Goal: Navigation & Orientation: Understand site structure

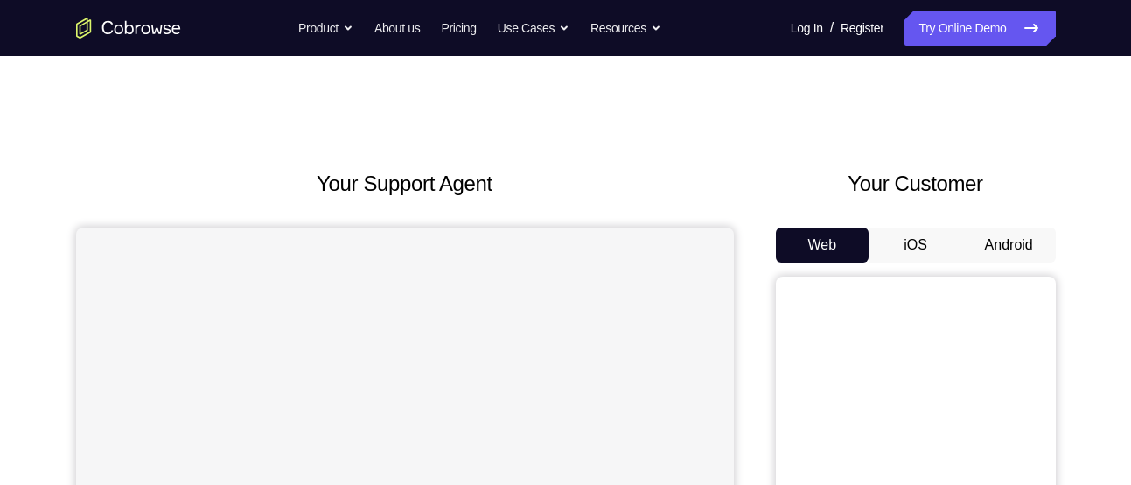
click at [968, 237] on button "Android" at bounding box center [1009, 244] width 94 height 35
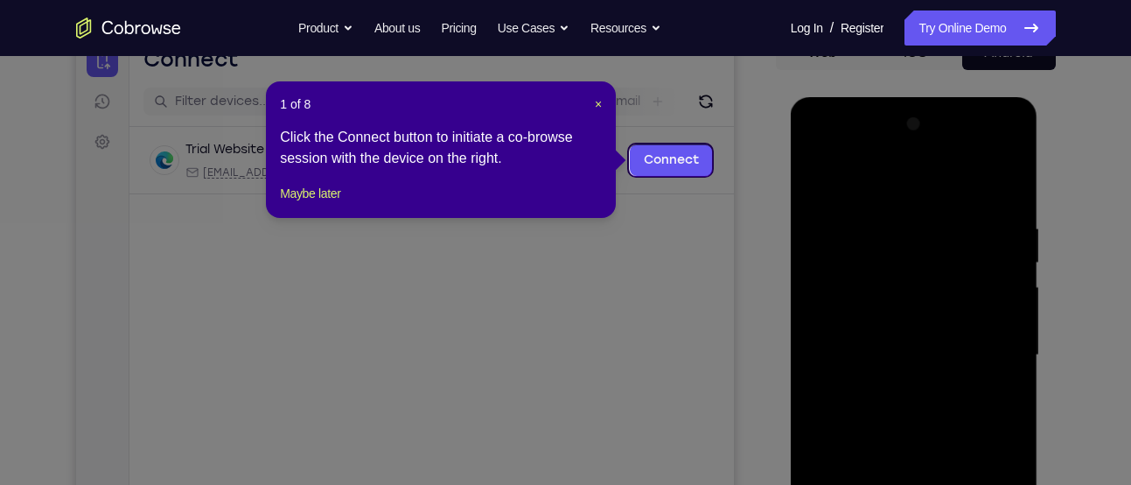
scroll to position [192, 0]
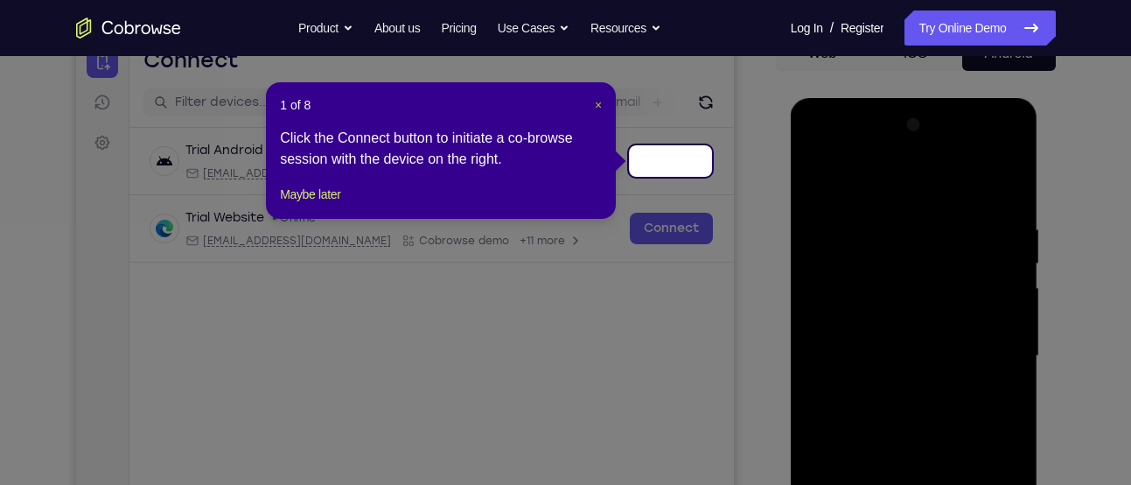
click at [594, 101] on header "1 of 8 ×" at bounding box center [441, 104] width 322 height 17
click at [595, 101] on span "×" at bounding box center [598, 105] width 7 height 14
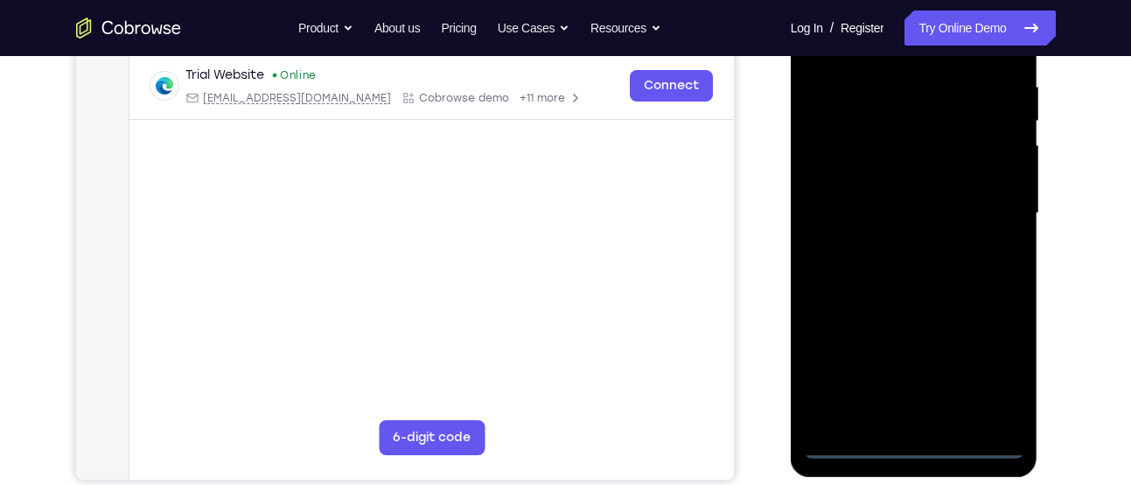
scroll to position [344, 0]
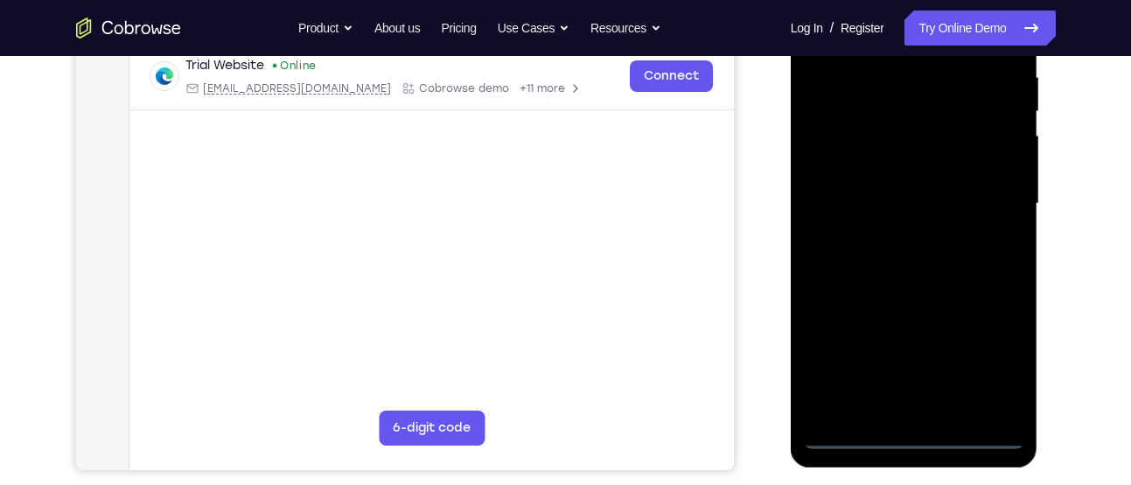
click at [914, 425] on div at bounding box center [914, 204] width 220 height 490
click at [909, 431] on div at bounding box center [914, 204] width 220 height 490
click at [999, 356] on div at bounding box center [914, 204] width 220 height 490
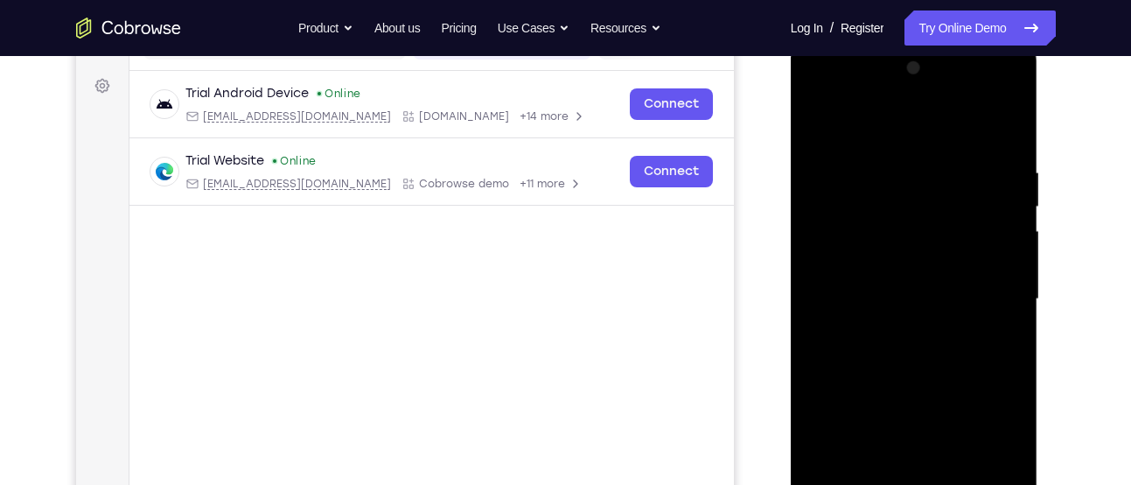
scroll to position [248, 0]
click at [852, 92] on div at bounding box center [914, 300] width 220 height 490
click at [990, 299] on div at bounding box center [914, 300] width 220 height 490
click at [896, 330] on div at bounding box center [914, 300] width 220 height 490
click at [859, 279] on div at bounding box center [914, 300] width 220 height 490
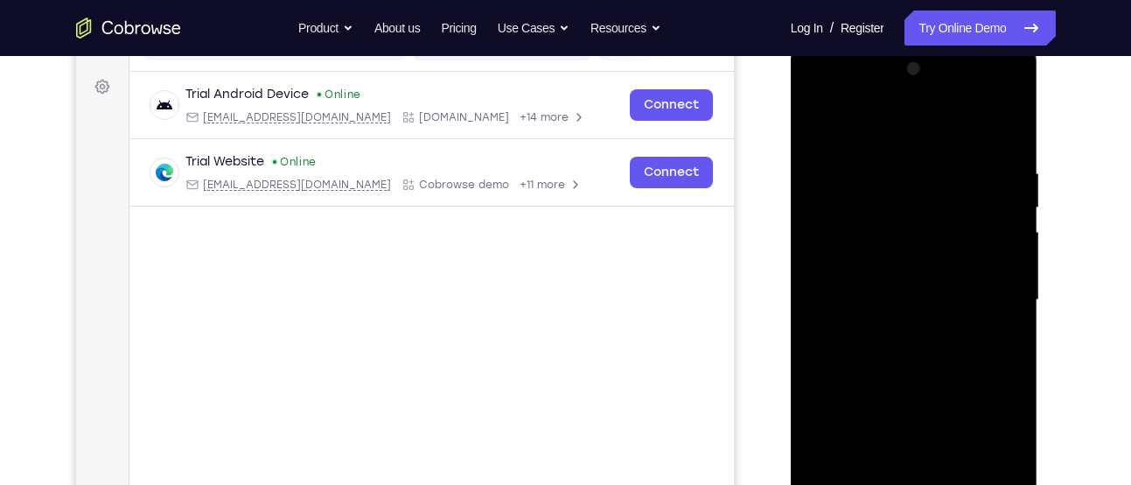
click at [851, 262] on div at bounding box center [914, 300] width 220 height 490
click at [852, 296] on div at bounding box center [914, 300] width 220 height 490
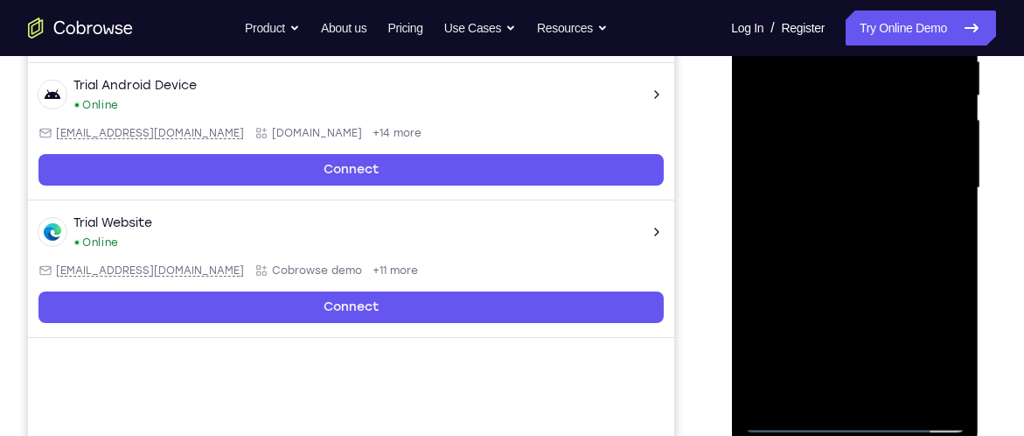
scroll to position [363, 0]
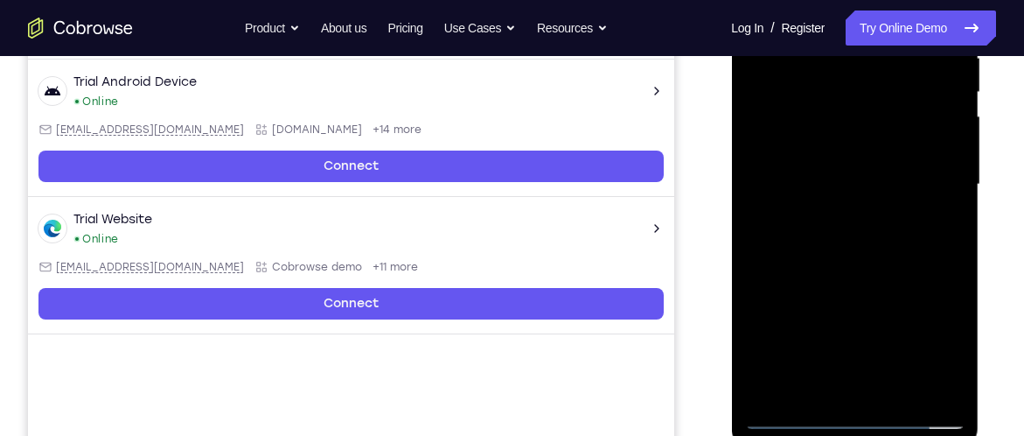
click at [799, 310] on div at bounding box center [854, 185] width 220 height 490
click at [832, 259] on div at bounding box center [854, 185] width 220 height 490
click at [823, 298] on div at bounding box center [854, 185] width 220 height 490
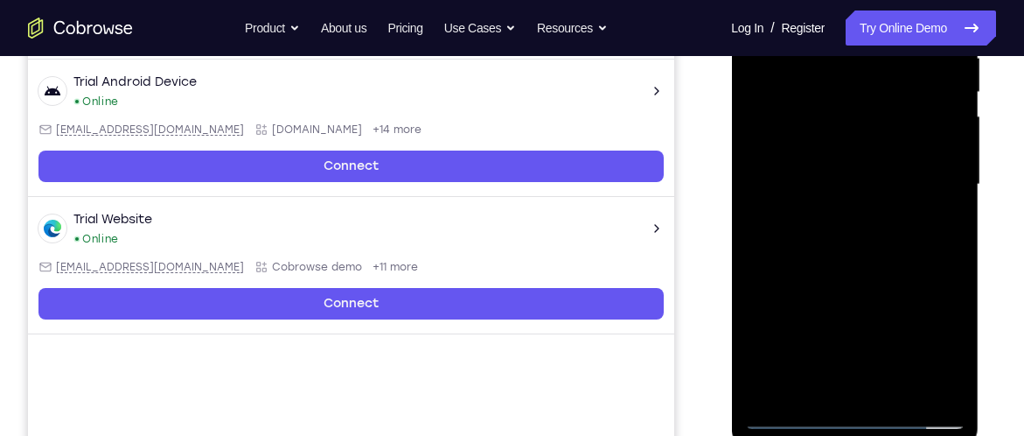
drag, startPoint x: 822, startPoint y: 311, endPoint x: 822, endPoint y: 255, distance: 56.0
click at [822, 255] on div at bounding box center [854, 185] width 220 height 490
drag, startPoint x: 822, startPoint y: 255, endPoint x: 810, endPoint y: 167, distance: 89.2
click at [810, 167] on div at bounding box center [854, 185] width 220 height 490
drag, startPoint x: 821, startPoint y: 179, endPoint x: 825, endPoint y: 229, distance: 50.0
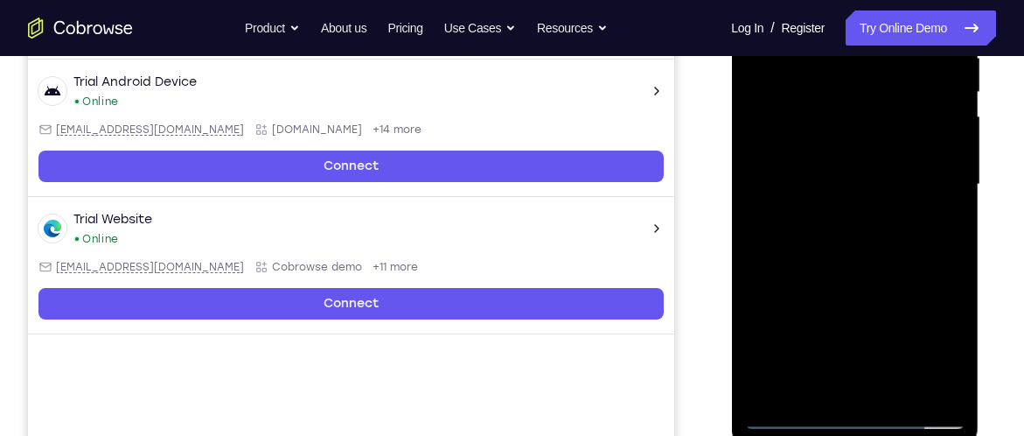
click at [825, 229] on div at bounding box center [854, 185] width 220 height 490
drag, startPoint x: 868, startPoint y: 163, endPoint x: 870, endPoint y: 204, distance: 41.1
click at [870, 205] on div at bounding box center [854, 185] width 220 height 490
click at [951, 209] on div at bounding box center [854, 185] width 220 height 490
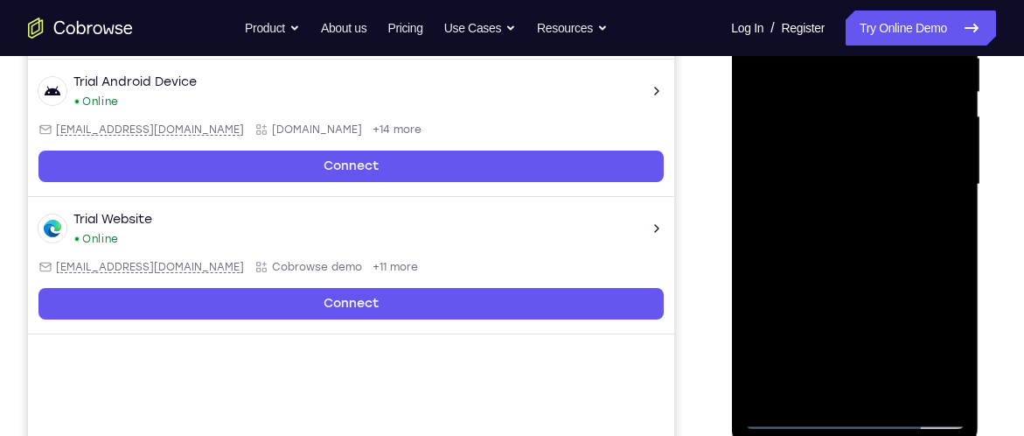
drag, startPoint x: 906, startPoint y: 206, endPoint x: 914, endPoint y: 335, distance: 128.8
click at [914, 335] on div at bounding box center [854, 185] width 220 height 490
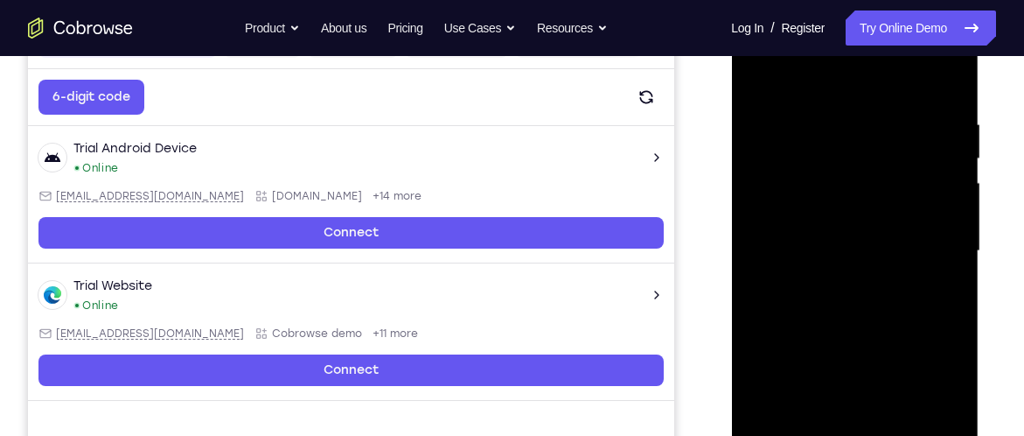
scroll to position [283, 0]
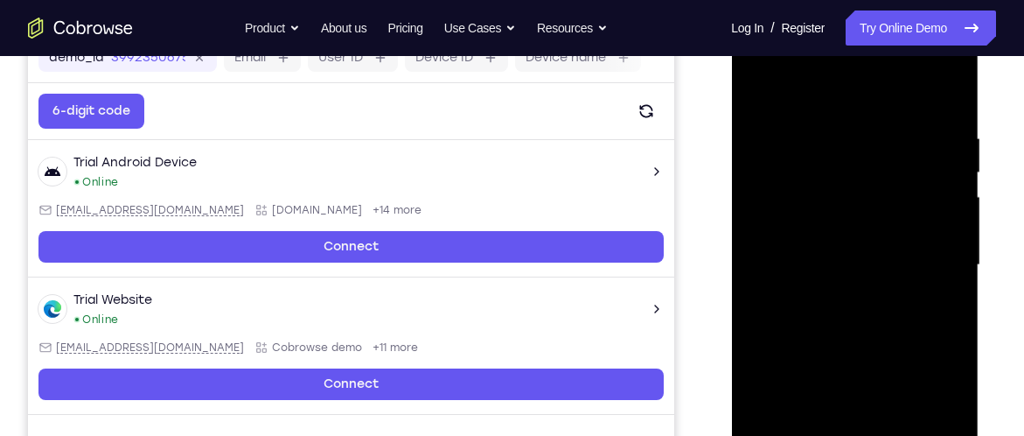
drag, startPoint x: 833, startPoint y: 91, endPoint x: 832, endPoint y: 74, distance: 16.6
click at [832, 74] on div at bounding box center [854, 265] width 220 height 490
click at [824, 136] on div at bounding box center [854, 265] width 220 height 490
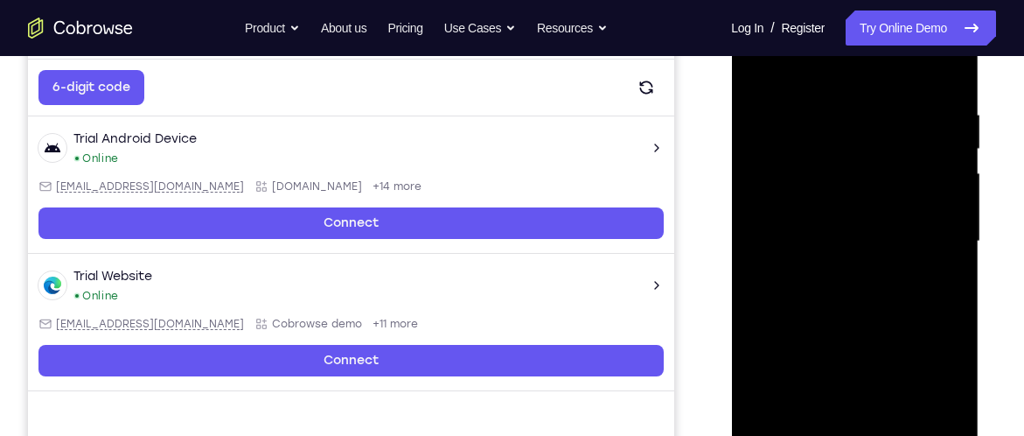
scroll to position [307, 0]
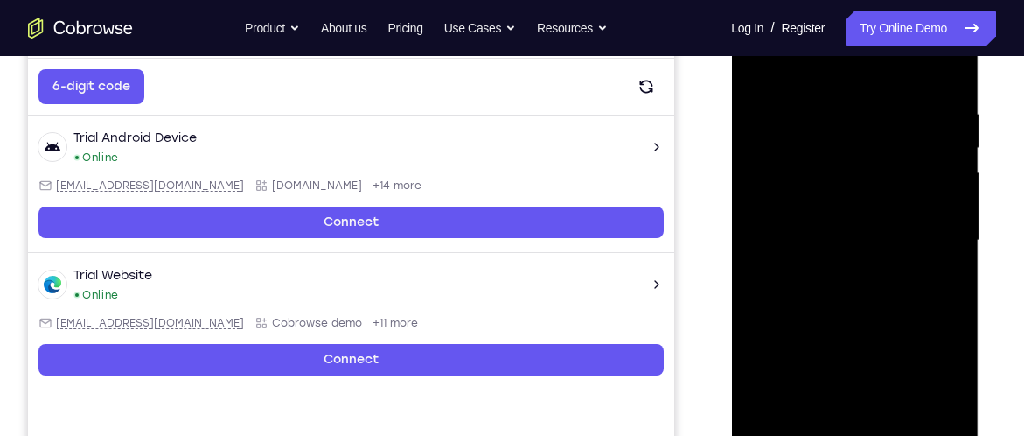
click at [935, 269] on div at bounding box center [854, 241] width 220 height 490
click at [936, 269] on div at bounding box center [854, 241] width 220 height 490
click at [906, 287] on div at bounding box center [854, 241] width 220 height 490
click at [923, 281] on div at bounding box center [854, 241] width 220 height 490
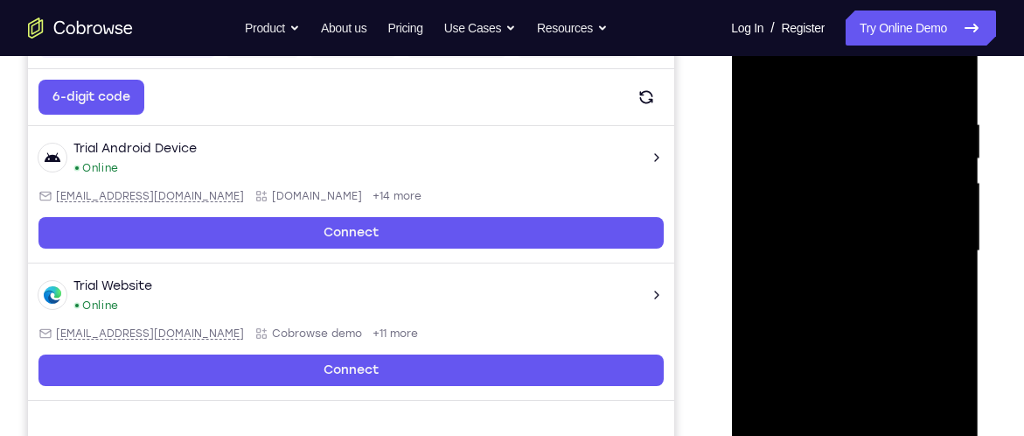
scroll to position [296, 0]
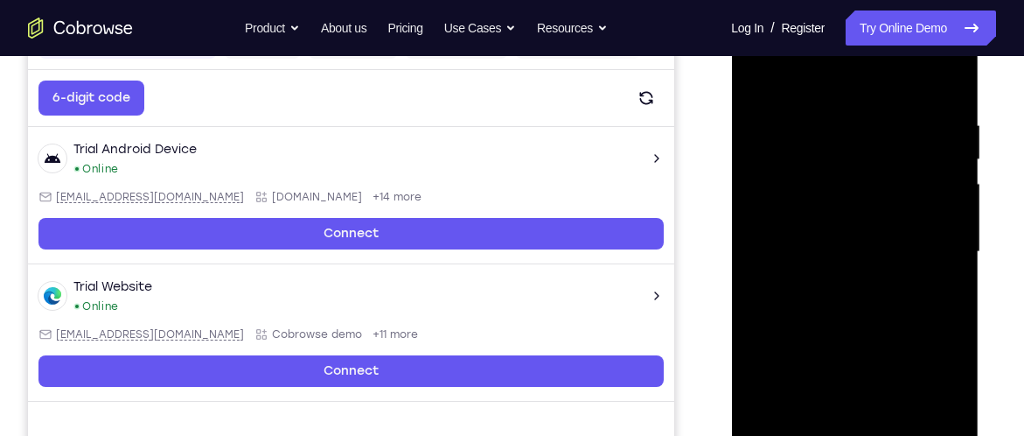
click at [918, 272] on div at bounding box center [854, 252] width 220 height 490
click at [905, 239] on div at bounding box center [854, 252] width 220 height 490
click at [936, 223] on div at bounding box center [854, 252] width 220 height 490
drag, startPoint x: 858, startPoint y: 142, endPoint x: 746, endPoint y: 135, distance: 112.2
click at [746, 135] on div at bounding box center [854, 252] width 220 height 490
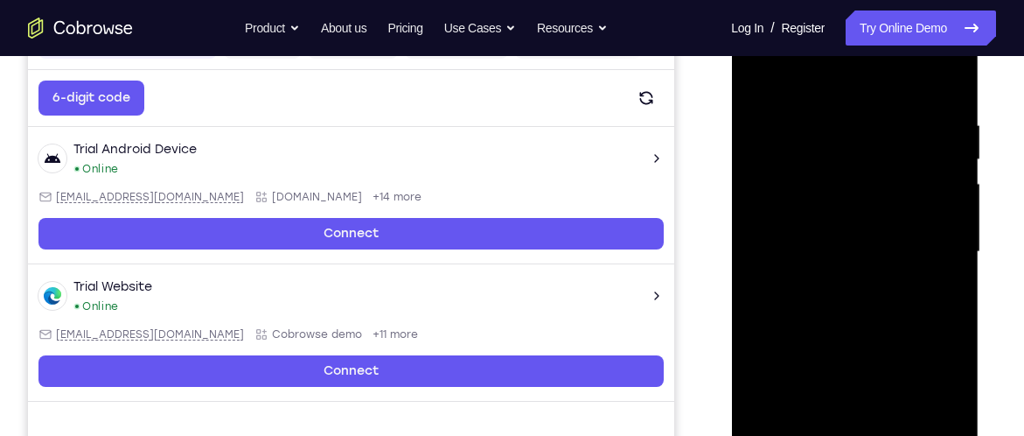
drag, startPoint x: 901, startPoint y: 210, endPoint x: 753, endPoint y: 213, distance: 147.9
click at [753, 213] on div at bounding box center [854, 252] width 220 height 490
click at [919, 227] on div at bounding box center [854, 252] width 220 height 490
click at [922, 235] on div at bounding box center [854, 252] width 220 height 490
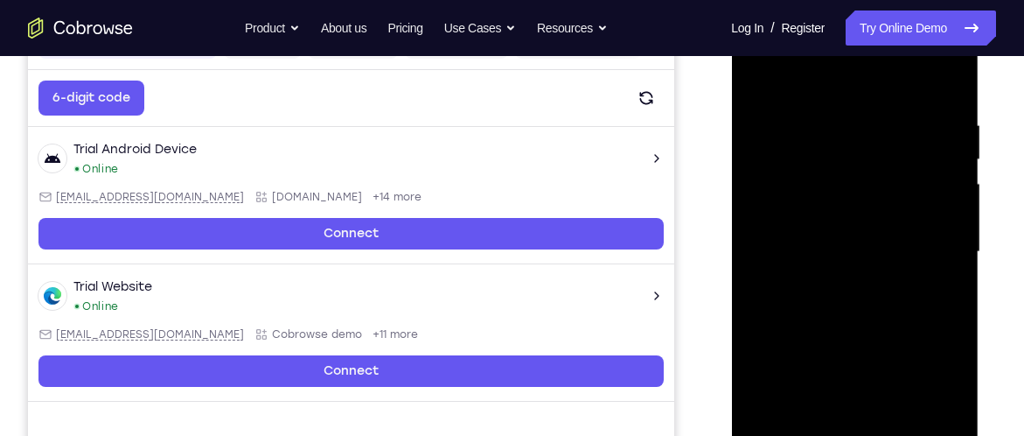
click at [922, 235] on div at bounding box center [854, 252] width 220 height 490
drag, startPoint x: 948, startPoint y: 241, endPoint x: 776, endPoint y: 256, distance: 173.0
click at [776, 256] on div at bounding box center [854, 252] width 220 height 490
drag, startPoint x: 931, startPoint y: 256, endPoint x: 799, endPoint y: 290, distance: 135.6
click at [799, 290] on div at bounding box center [854, 252] width 220 height 490
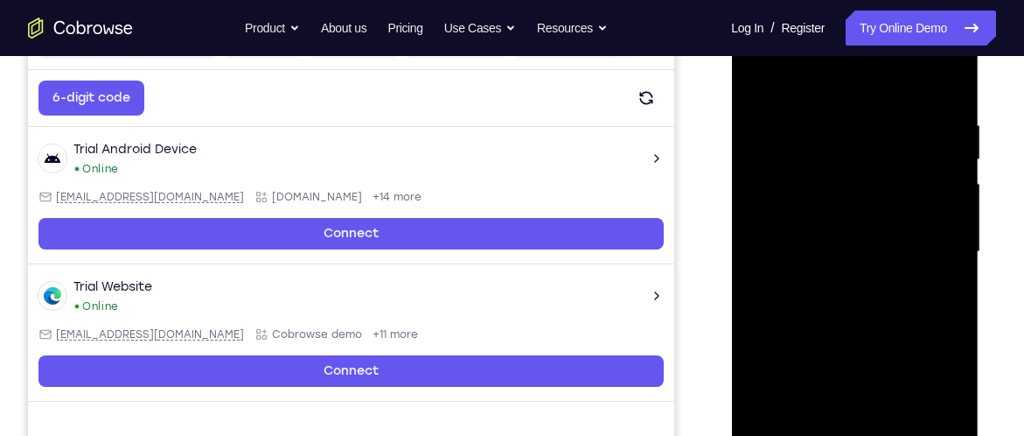
click at [947, 253] on div at bounding box center [854, 252] width 220 height 490
click at [933, 248] on div at bounding box center [854, 252] width 220 height 490
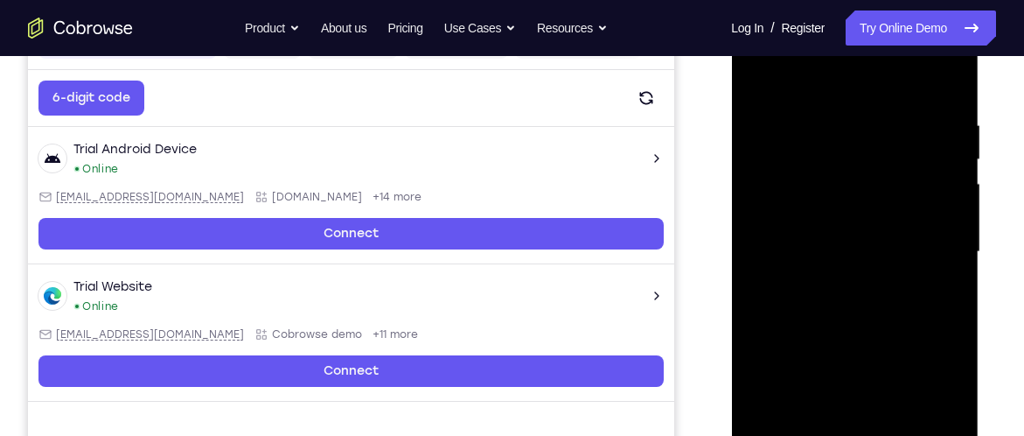
click at [933, 248] on div at bounding box center [854, 252] width 220 height 490
drag, startPoint x: 933, startPoint y: 248, endPoint x: 795, endPoint y: 285, distance: 143.2
click at [795, 285] on div at bounding box center [854, 252] width 220 height 490
drag, startPoint x: 905, startPoint y: 206, endPoint x: 796, endPoint y: 221, distance: 110.3
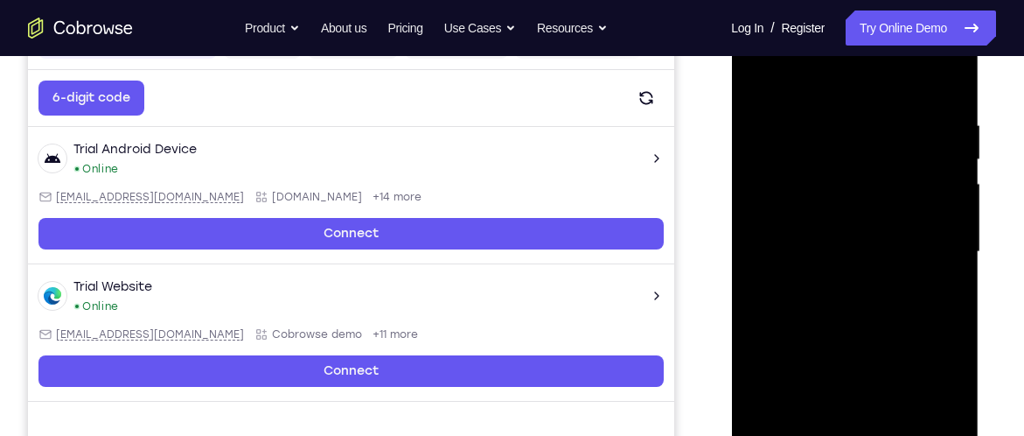
click at [796, 221] on div at bounding box center [854, 252] width 220 height 490
click at [932, 154] on div at bounding box center [854, 252] width 220 height 490
drag, startPoint x: 932, startPoint y: 154, endPoint x: 801, endPoint y: 191, distance: 136.2
click at [801, 191] on div at bounding box center [854, 252] width 220 height 490
click at [939, 138] on div at bounding box center [854, 252] width 220 height 490
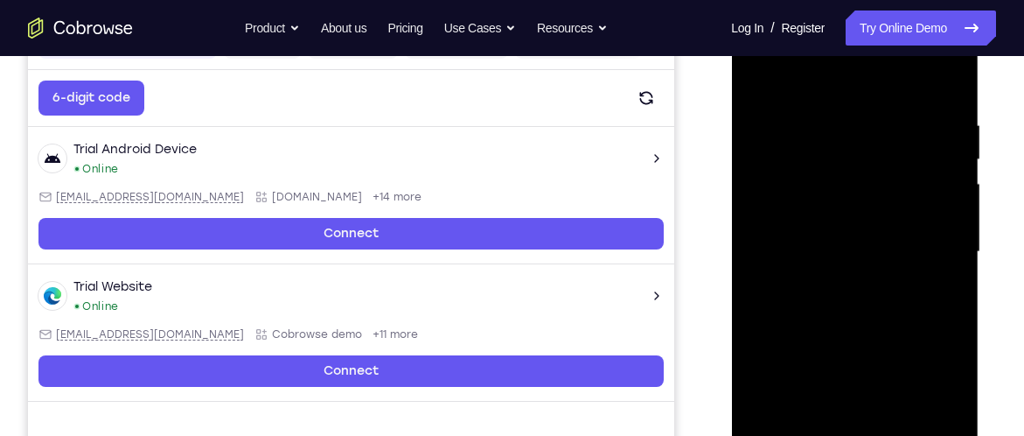
click at [949, 136] on div at bounding box center [854, 252] width 220 height 490
drag, startPoint x: 945, startPoint y: 136, endPoint x: 802, endPoint y: 160, distance: 144.7
click at [802, 160] on div at bounding box center [854, 252] width 220 height 490
click at [934, 155] on div at bounding box center [854, 252] width 220 height 490
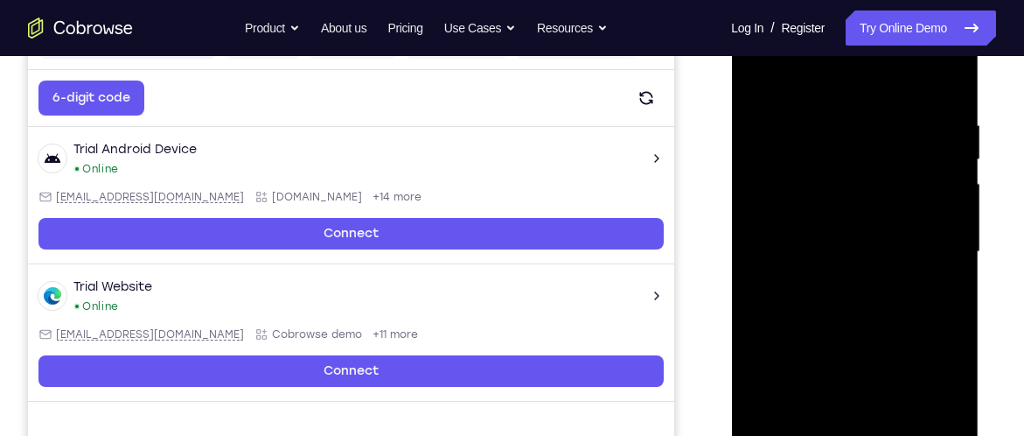
click at [938, 159] on div at bounding box center [854, 252] width 220 height 490
click at [945, 147] on div at bounding box center [854, 252] width 220 height 490
click at [945, 159] on div at bounding box center [854, 252] width 220 height 490
click at [939, 202] on div at bounding box center [854, 252] width 220 height 490
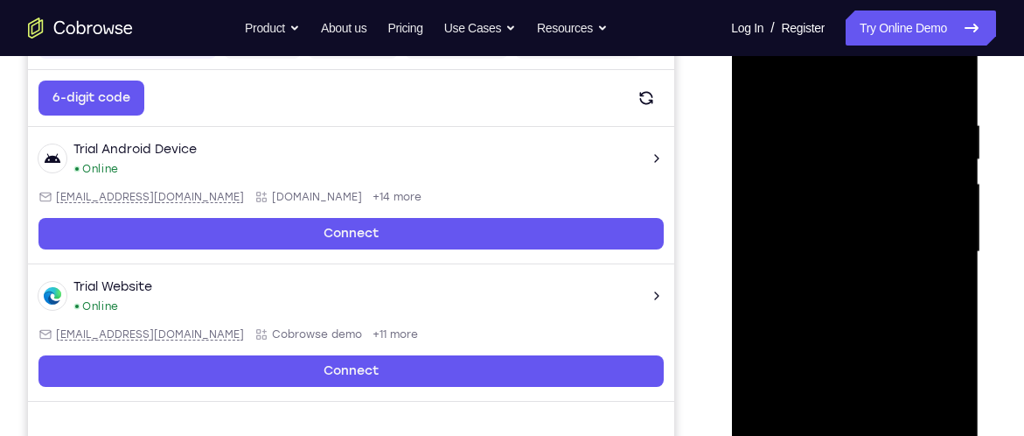
drag, startPoint x: 939, startPoint y: 200, endPoint x: 940, endPoint y: 331, distance: 131.2
click at [940, 331] on div at bounding box center [854, 252] width 220 height 490
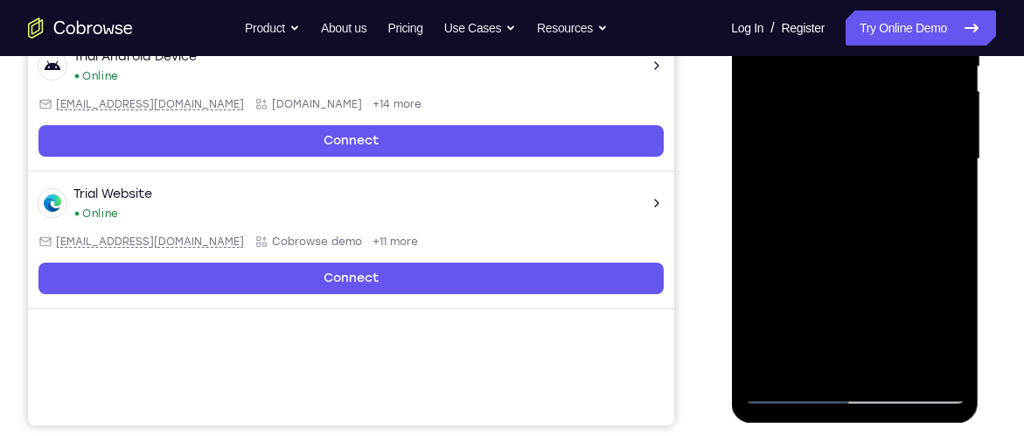
scroll to position [389, 0]
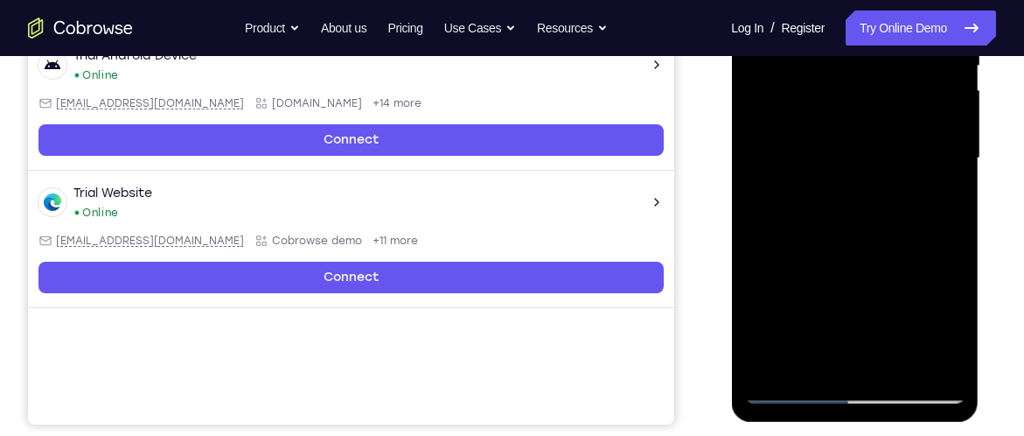
click at [815, 358] on div at bounding box center [854, 158] width 220 height 490
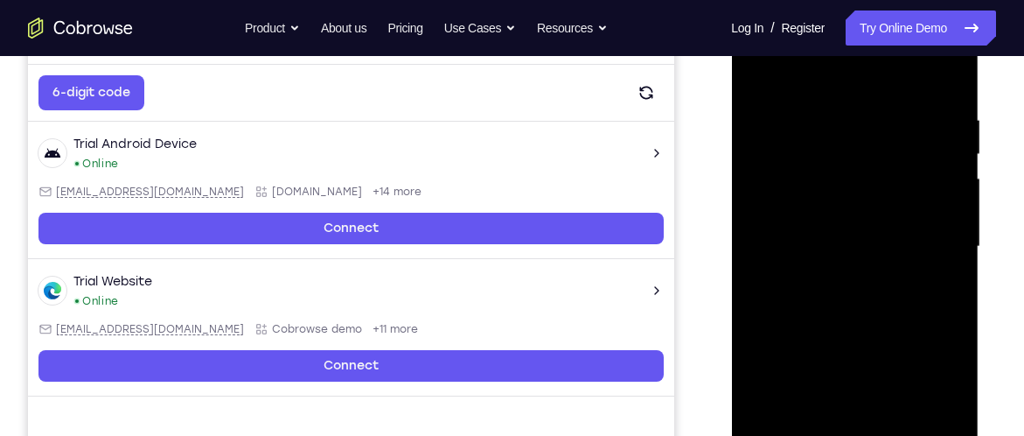
scroll to position [298, 0]
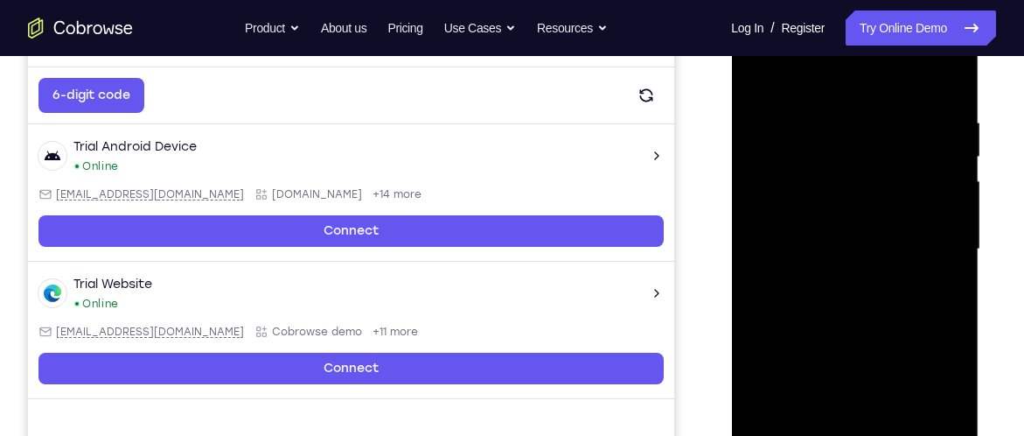
click at [813, 76] on div at bounding box center [854, 249] width 220 height 490
click at [824, 128] on div at bounding box center [854, 249] width 220 height 490
click at [758, 72] on div at bounding box center [854, 249] width 220 height 490
click at [767, 214] on div at bounding box center [854, 249] width 220 height 490
click at [896, 245] on div at bounding box center [854, 249] width 220 height 490
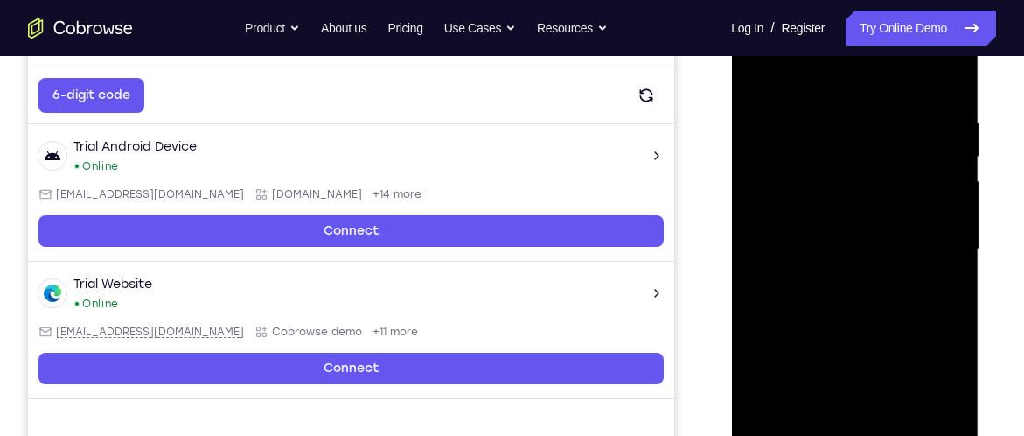
click at [896, 245] on div at bounding box center [854, 249] width 220 height 490
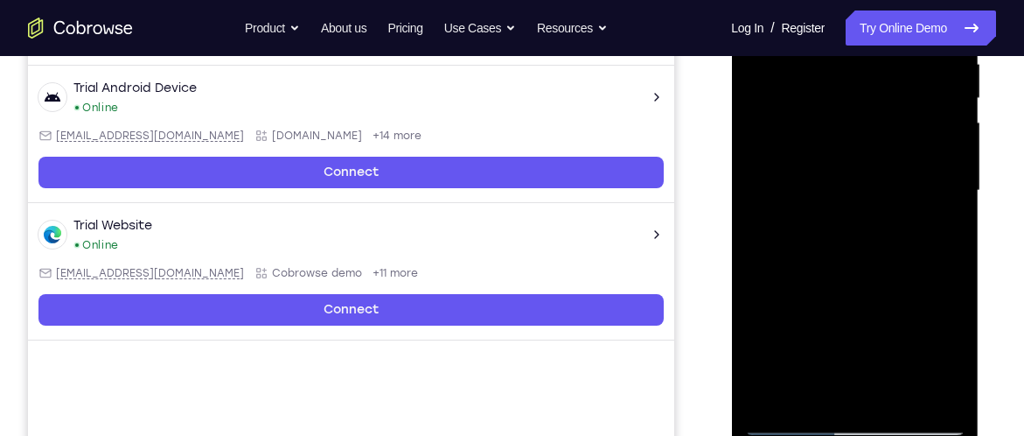
scroll to position [358, 0]
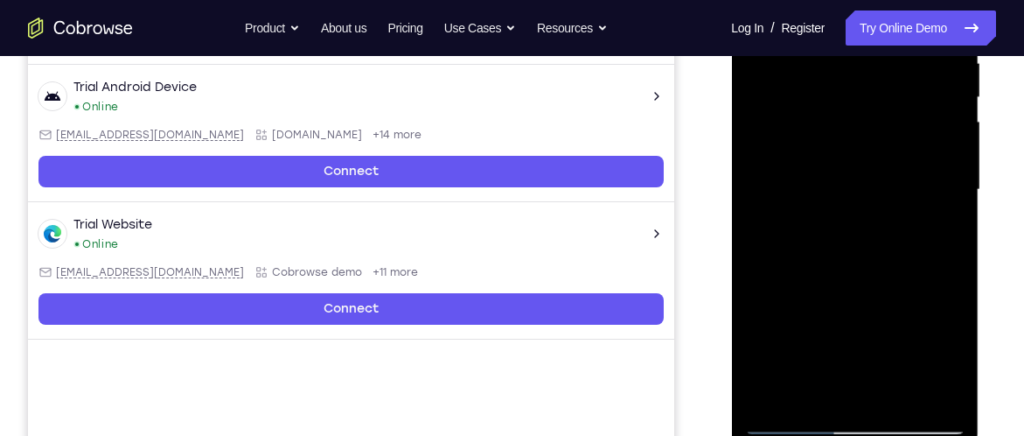
click at [835, 380] on div at bounding box center [854, 190] width 220 height 490
click at [792, 416] on div at bounding box center [854, 190] width 220 height 490
click at [938, 382] on div at bounding box center [854, 190] width 220 height 490
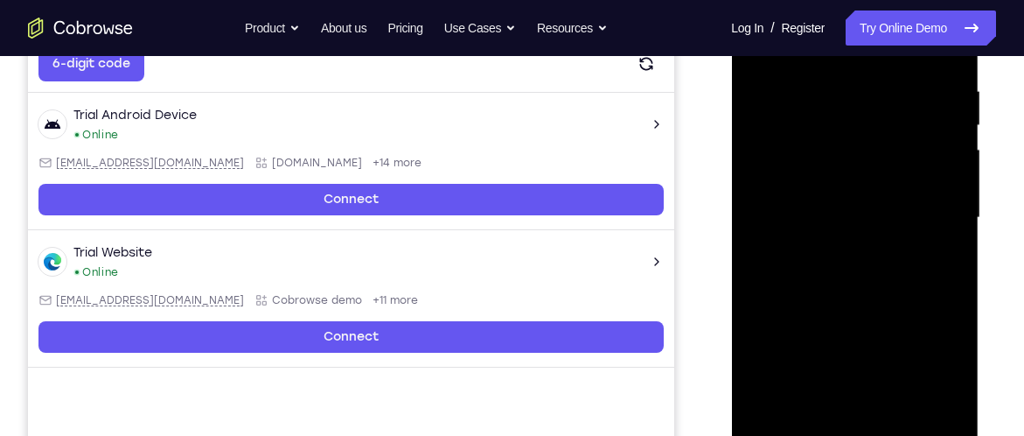
scroll to position [334, 0]
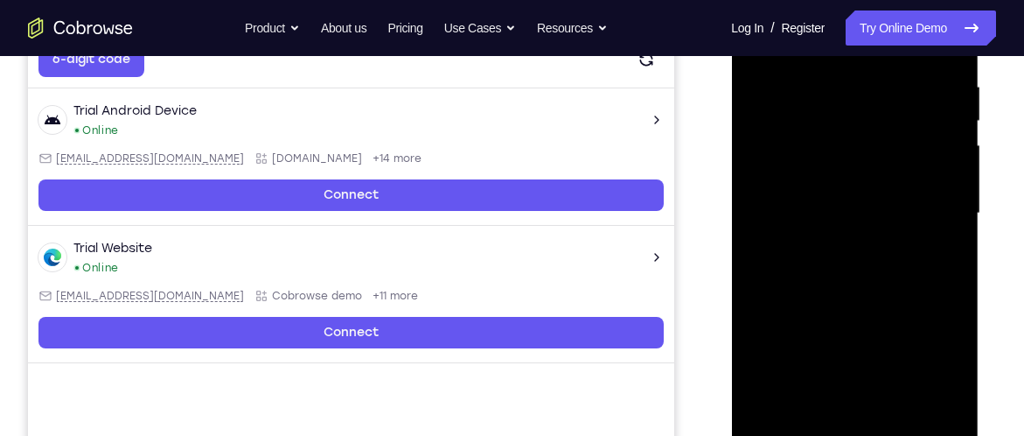
click at [896, 415] on div at bounding box center [854, 214] width 220 height 490
click at [839, 307] on div at bounding box center [854, 214] width 220 height 490
click at [861, 185] on div at bounding box center [854, 214] width 220 height 490
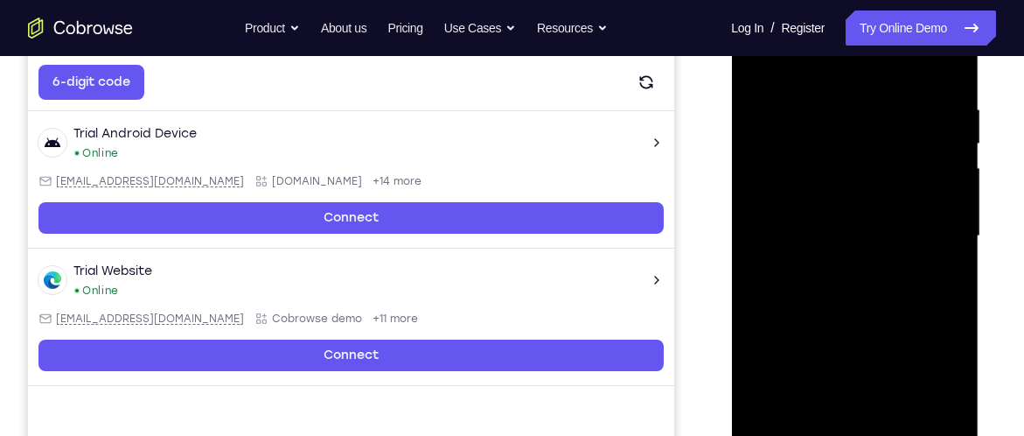
scroll to position [304, 0]
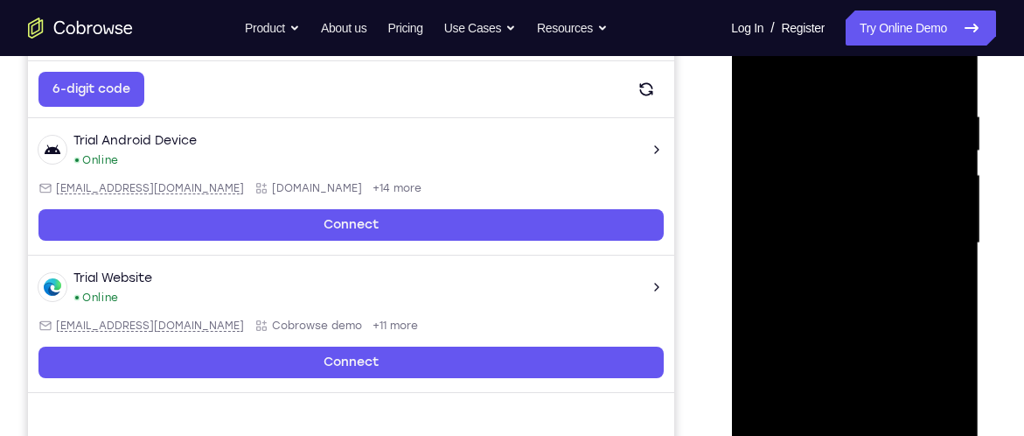
click at [788, 70] on div at bounding box center [854, 243] width 220 height 490
click at [786, 109] on div at bounding box center [854, 243] width 220 height 490
click at [938, 295] on div at bounding box center [854, 243] width 220 height 490
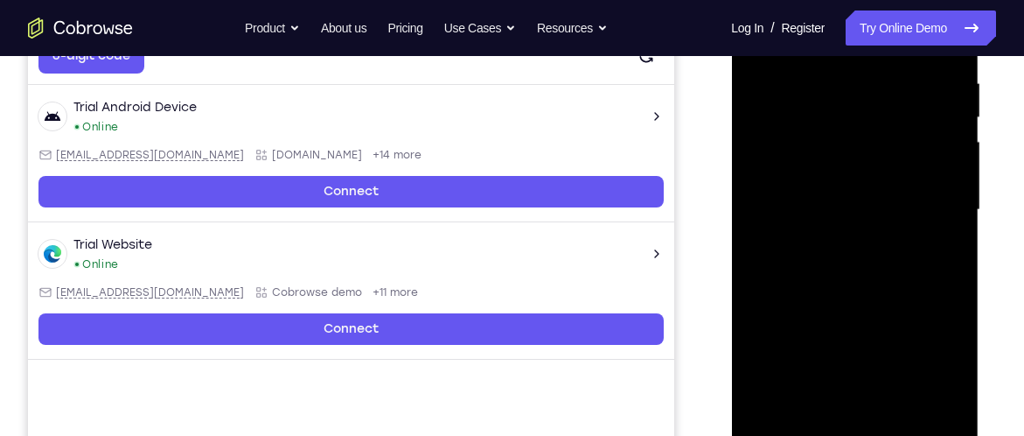
scroll to position [342, 0]
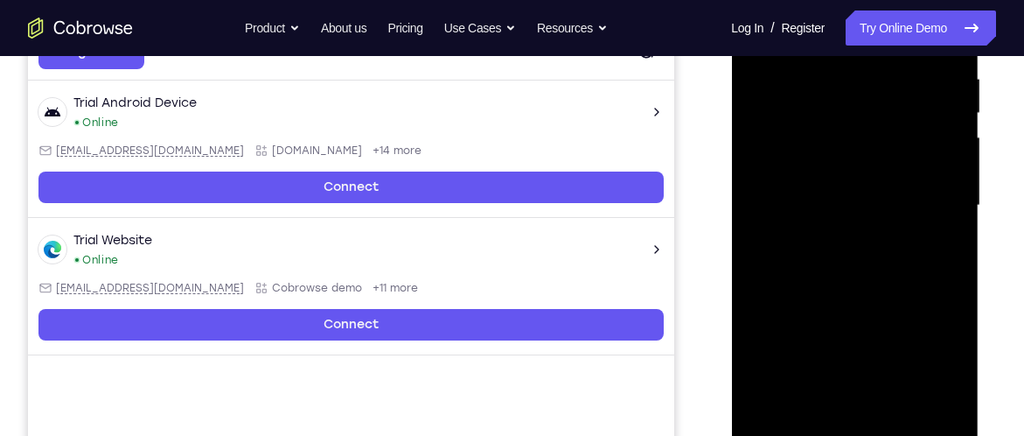
click at [835, 389] on div at bounding box center [854, 206] width 220 height 490
click at [827, 396] on div at bounding box center [854, 206] width 220 height 490
click at [793, 428] on div at bounding box center [854, 206] width 220 height 490
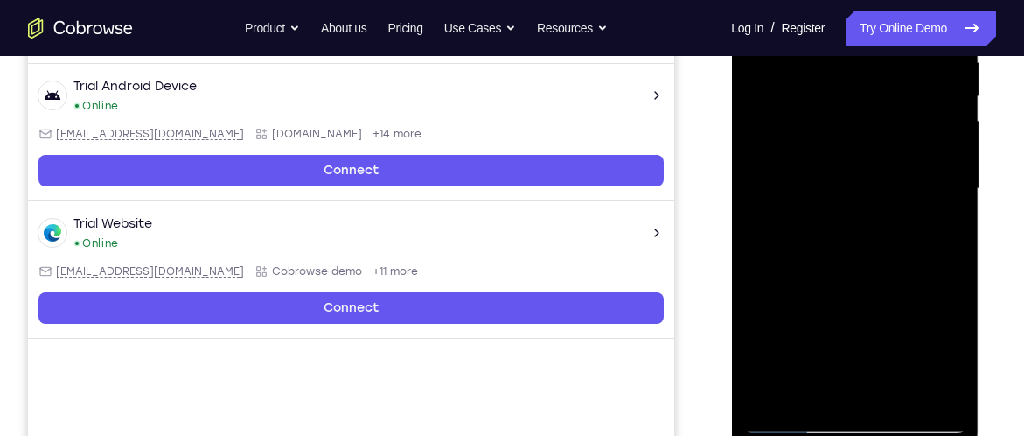
scroll to position [365, 0]
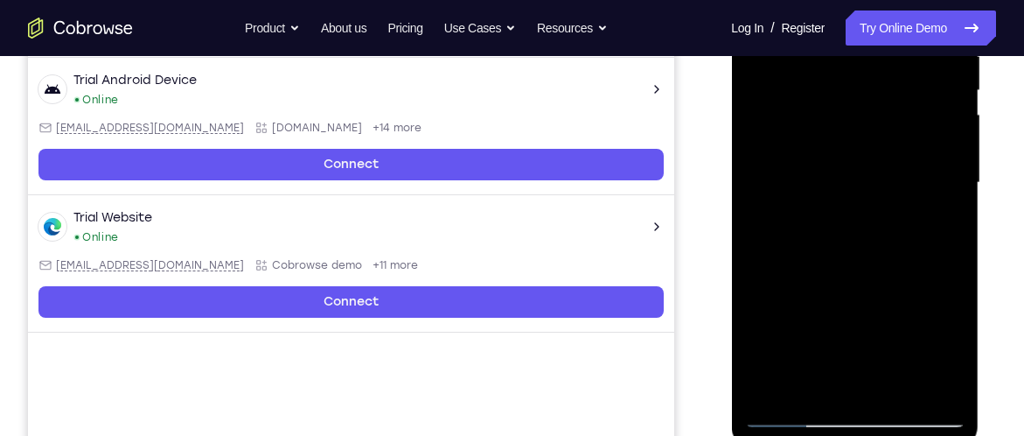
click at [785, 415] on div at bounding box center [854, 183] width 220 height 490
click at [936, 380] on div at bounding box center [854, 183] width 220 height 490
drag, startPoint x: 899, startPoint y: 212, endPoint x: 898, endPoint y: 319, distance: 107.6
click at [898, 319] on div at bounding box center [854, 183] width 220 height 490
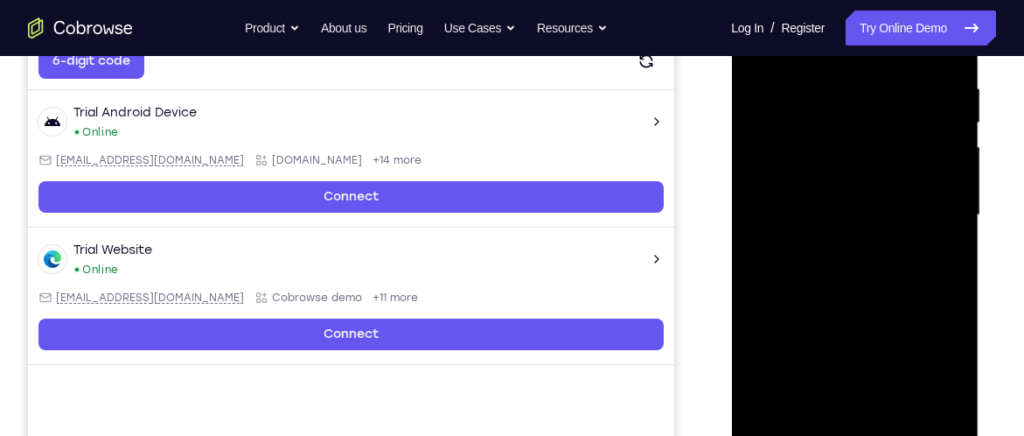
scroll to position [324, 0]
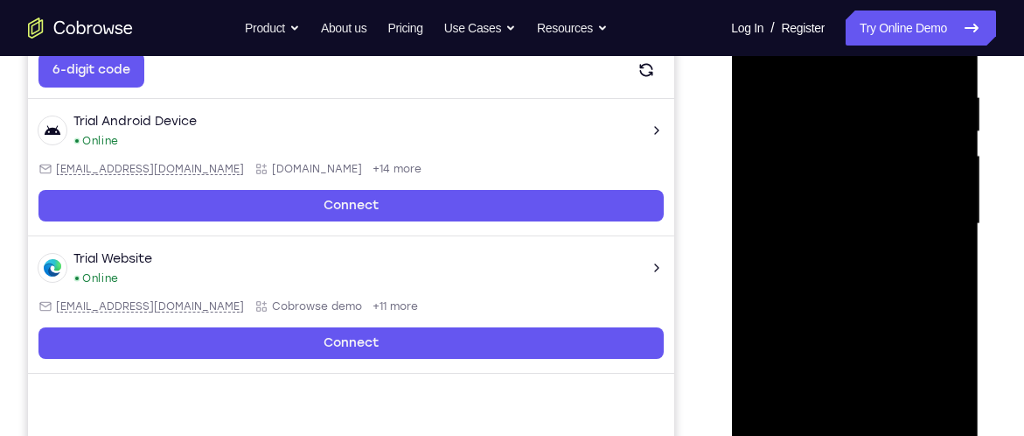
click at [775, 429] on div at bounding box center [854, 224] width 220 height 490
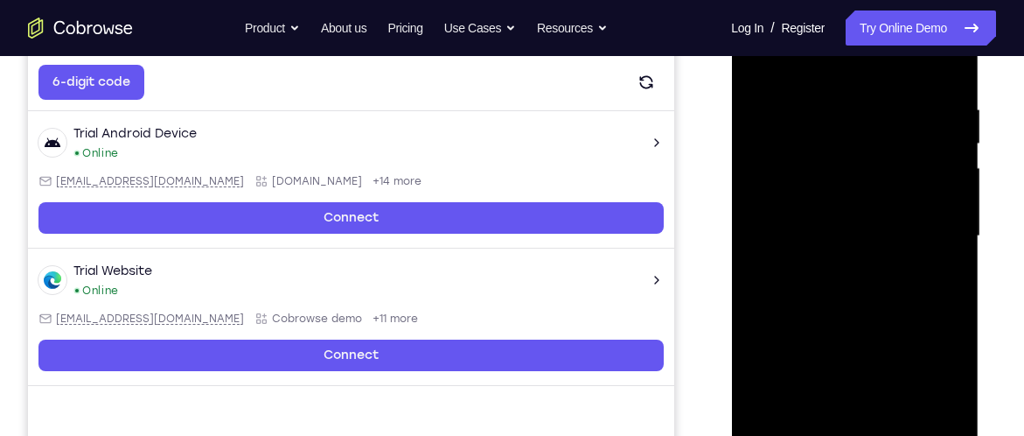
scroll to position [302, 0]
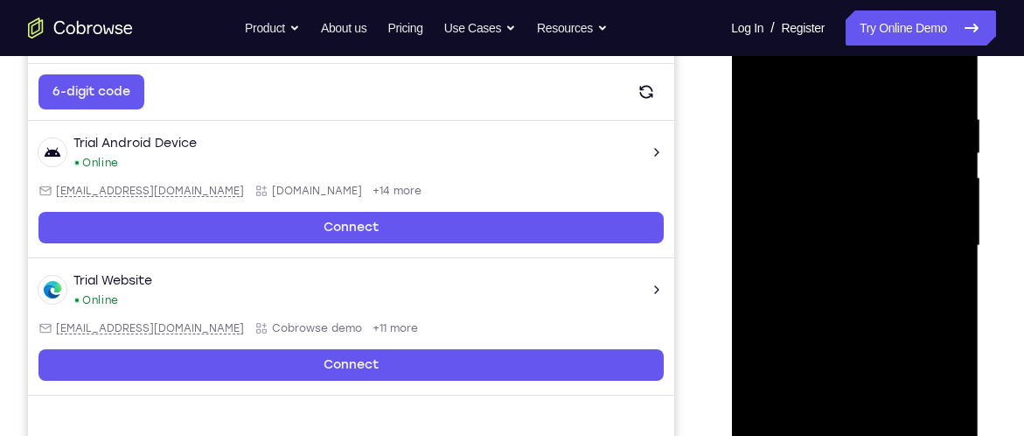
click at [827, 108] on div at bounding box center [854, 246] width 220 height 490
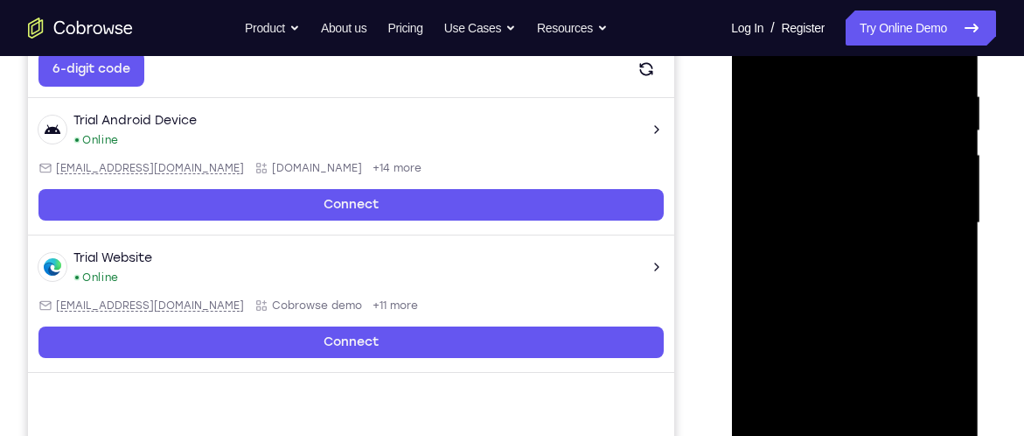
scroll to position [330, 0]
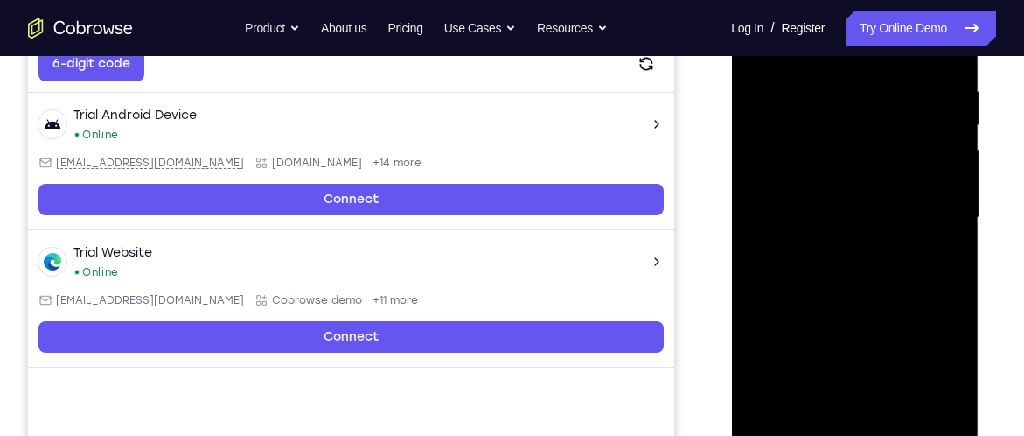
click at [922, 415] on div at bounding box center [854, 218] width 220 height 490
click at [949, 218] on div at bounding box center [854, 218] width 220 height 490
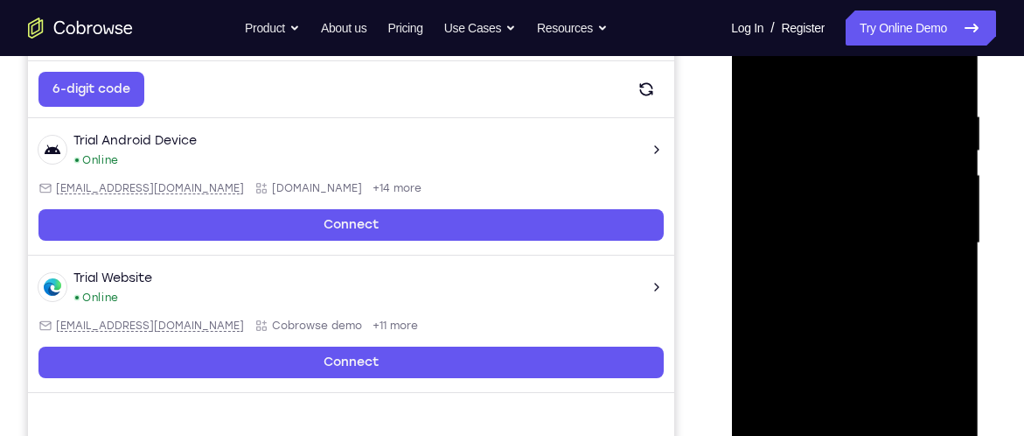
scroll to position [302, 0]
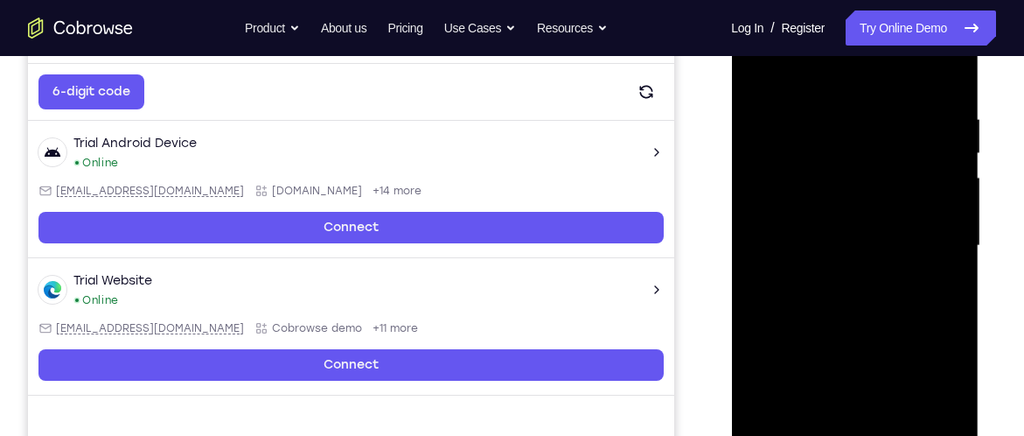
click at [912, 248] on div at bounding box center [854, 246] width 220 height 490
click at [954, 250] on div at bounding box center [854, 246] width 220 height 490
drag, startPoint x: 954, startPoint y: 250, endPoint x: 845, endPoint y: 250, distance: 109.3
click at [845, 250] on div at bounding box center [854, 246] width 220 height 490
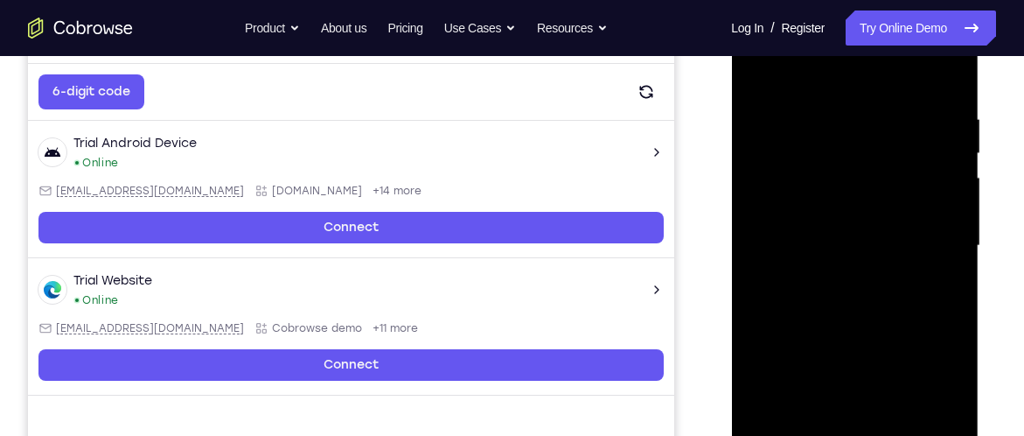
drag, startPoint x: 888, startPoint y: 199, endPoint x: 793, endPoint y: 213, distance: 95.5
click at [793, 213] on div at bounding box center [854, 246] width 220 height 490
click at [924, 147] on div at bounding box center [854, 246] width 220 height 490
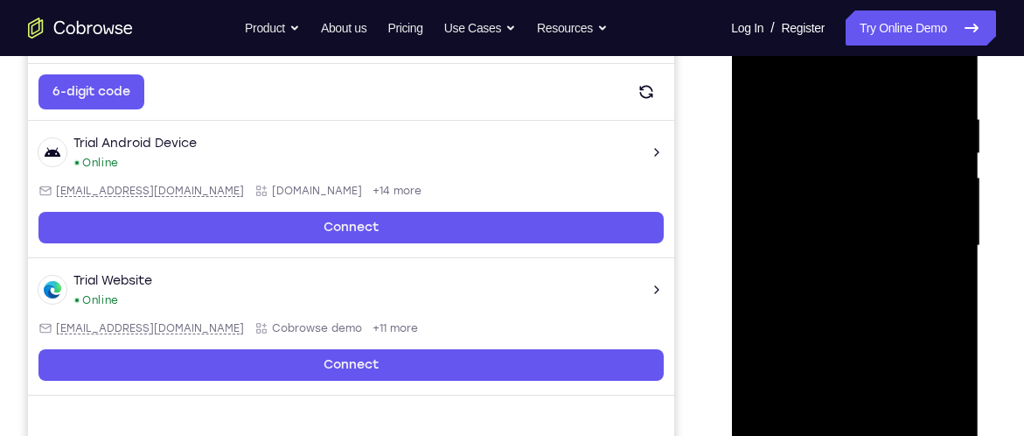
drag, startPoint x: 937, startPoint y: 164, endPoint x: 815, endPoint y: 164, distance: 121.6
click at [815, 164] on div at bounding box center [854, 246] width 220 height 490
click at [940, 87] on div at bounding box center [854, 246] width 220 height 490
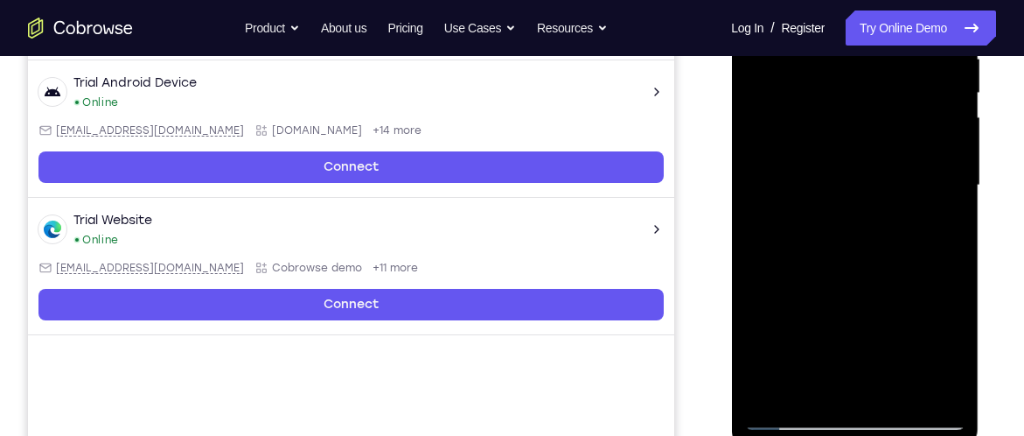
scroll to position [372, 0]
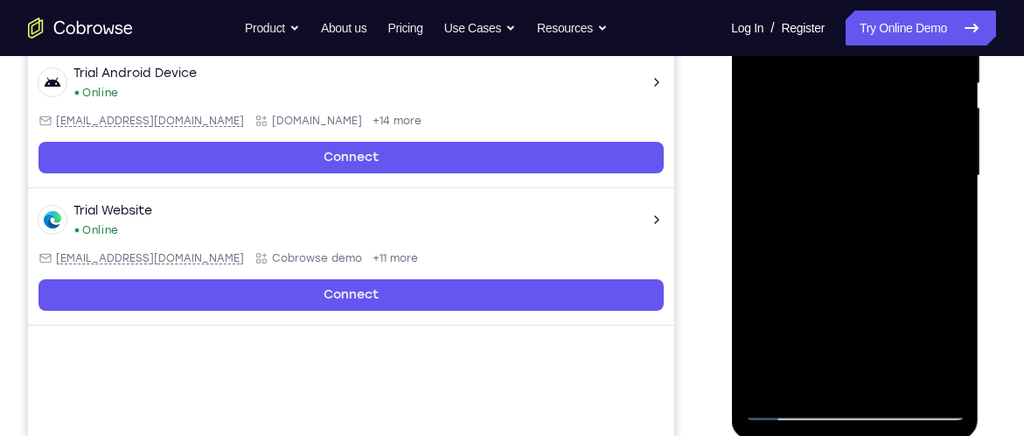
click at [904, 384] on div at bounding box center [854, 176] width 220 height 490
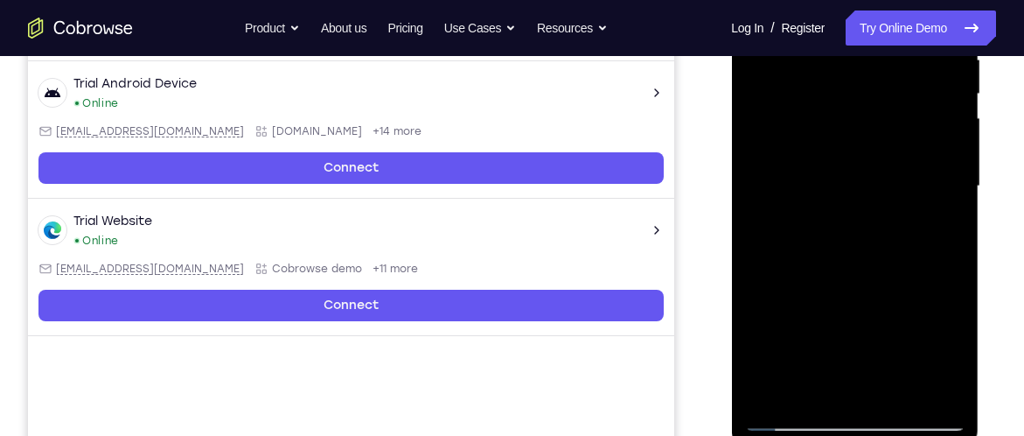
scroll to position [363, 0]
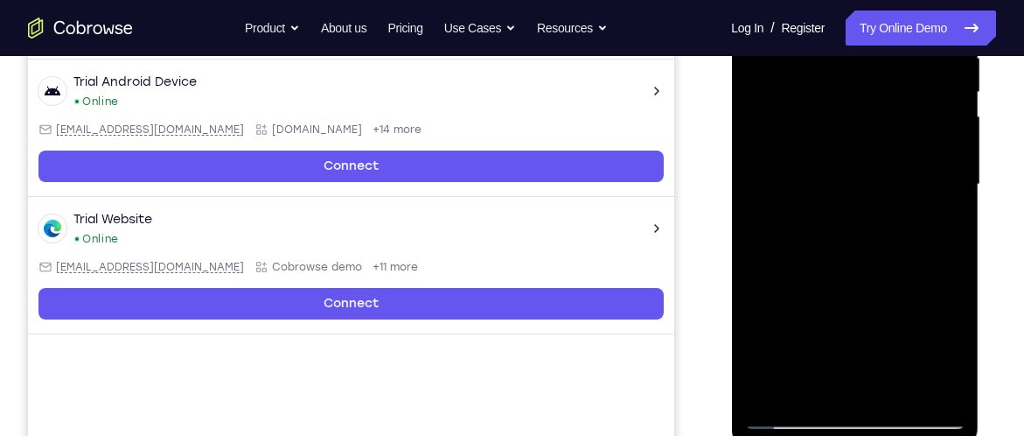
click at [785, 422] on div at bounding box center [854, 185] width 220 height 490
click at [815, 387] on div at bounding box center [854, 185] width 220 height 490
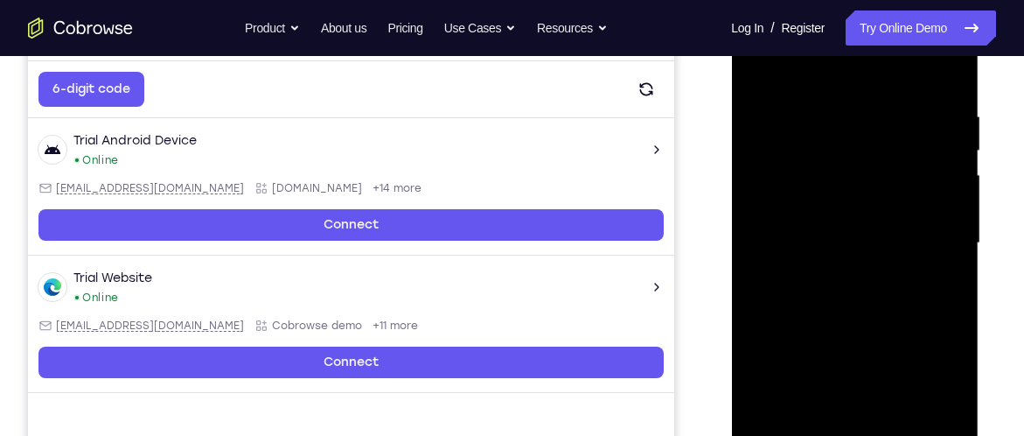
scroll to position [303, 0]
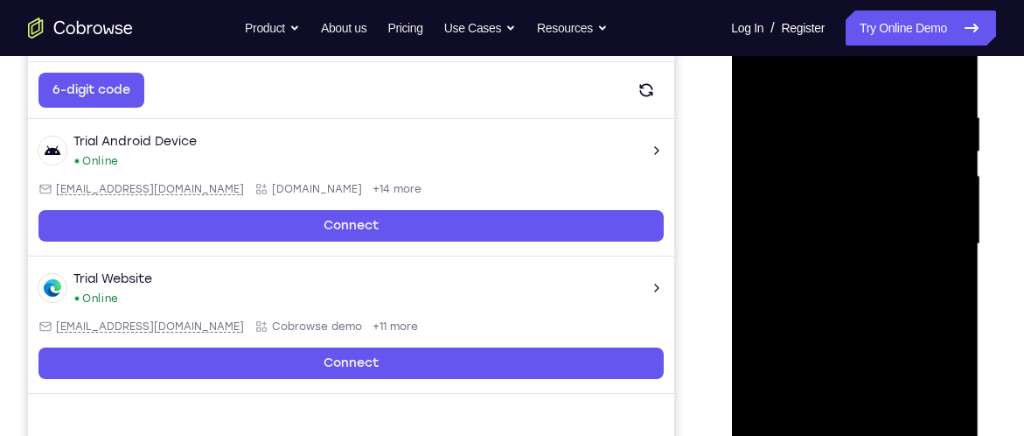
drag, startPoint x: 825, startPoint y: 128, endPoint x: 828, endPoint y: 210, distance: 82.3
click at [828, 210] on div at bounding box center [854, 244] width 220 height 490
drag, startPoint x: 834, startPoint y: 133, endPoint x: 843, endPoint y: 255, distance: 122.8
click at [843, 255] on div at bounding box center [854, 244] width 220 height 490
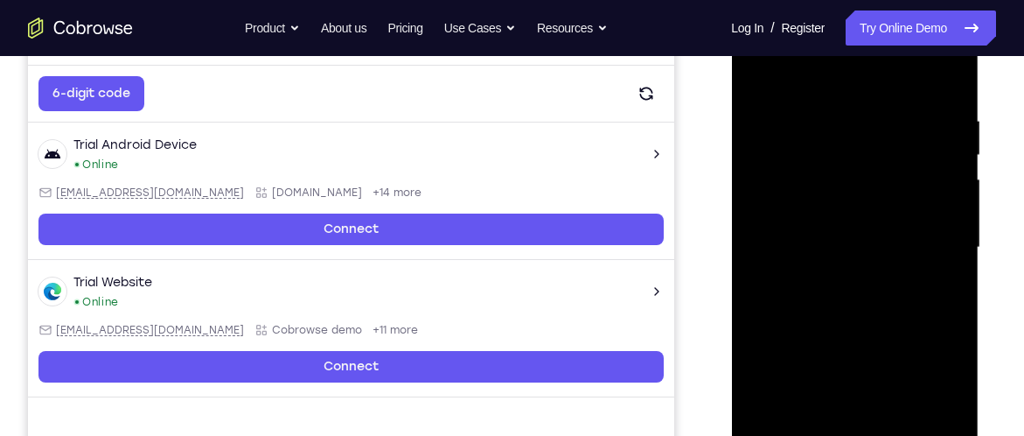
scroll to position [294, 0]
